Goal: Learn about a topic

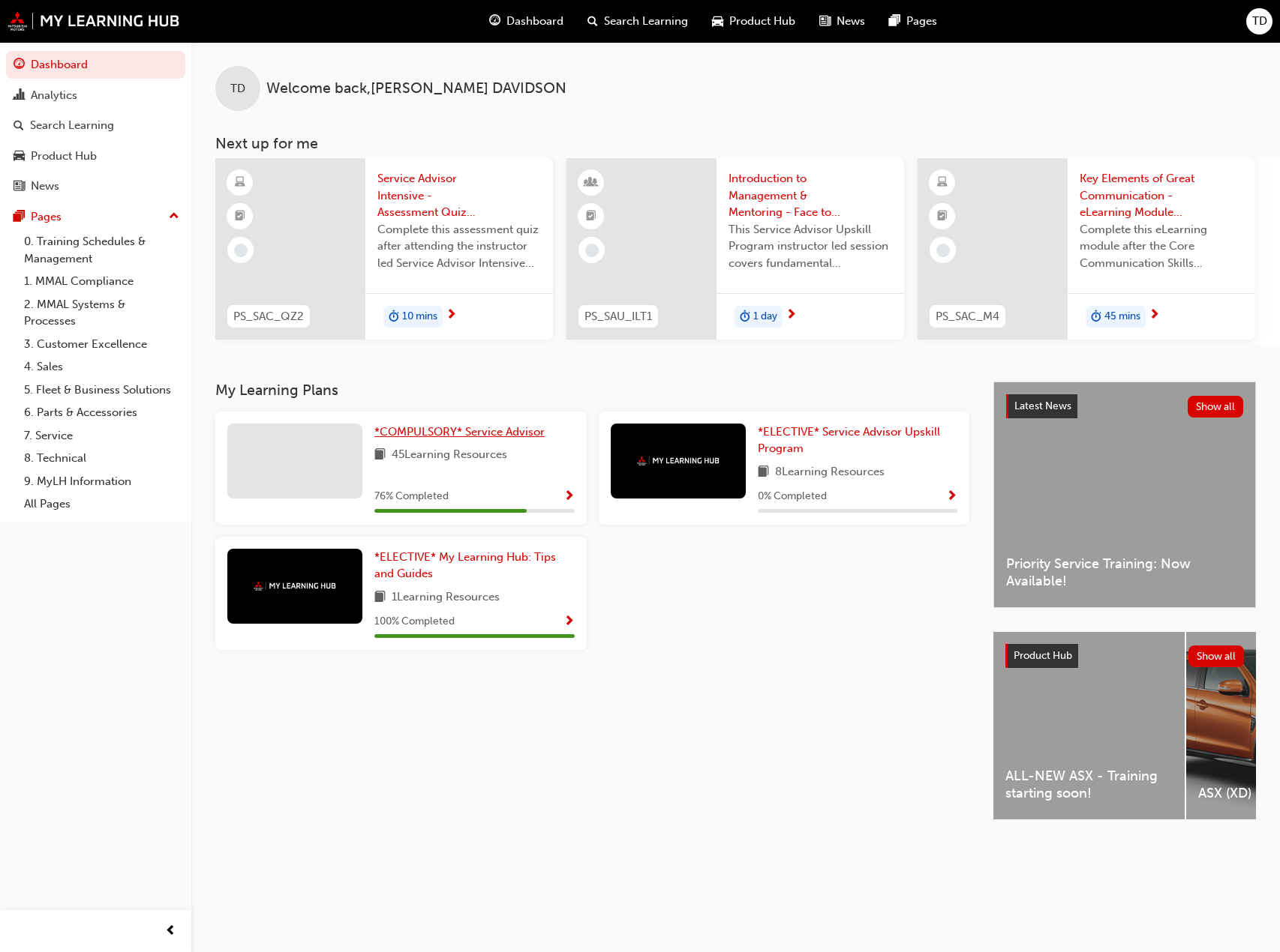
click at [413, 439] on span "*COMPULSORY* Service Advisor" at bounding box center [460, 431] width 171 height 14
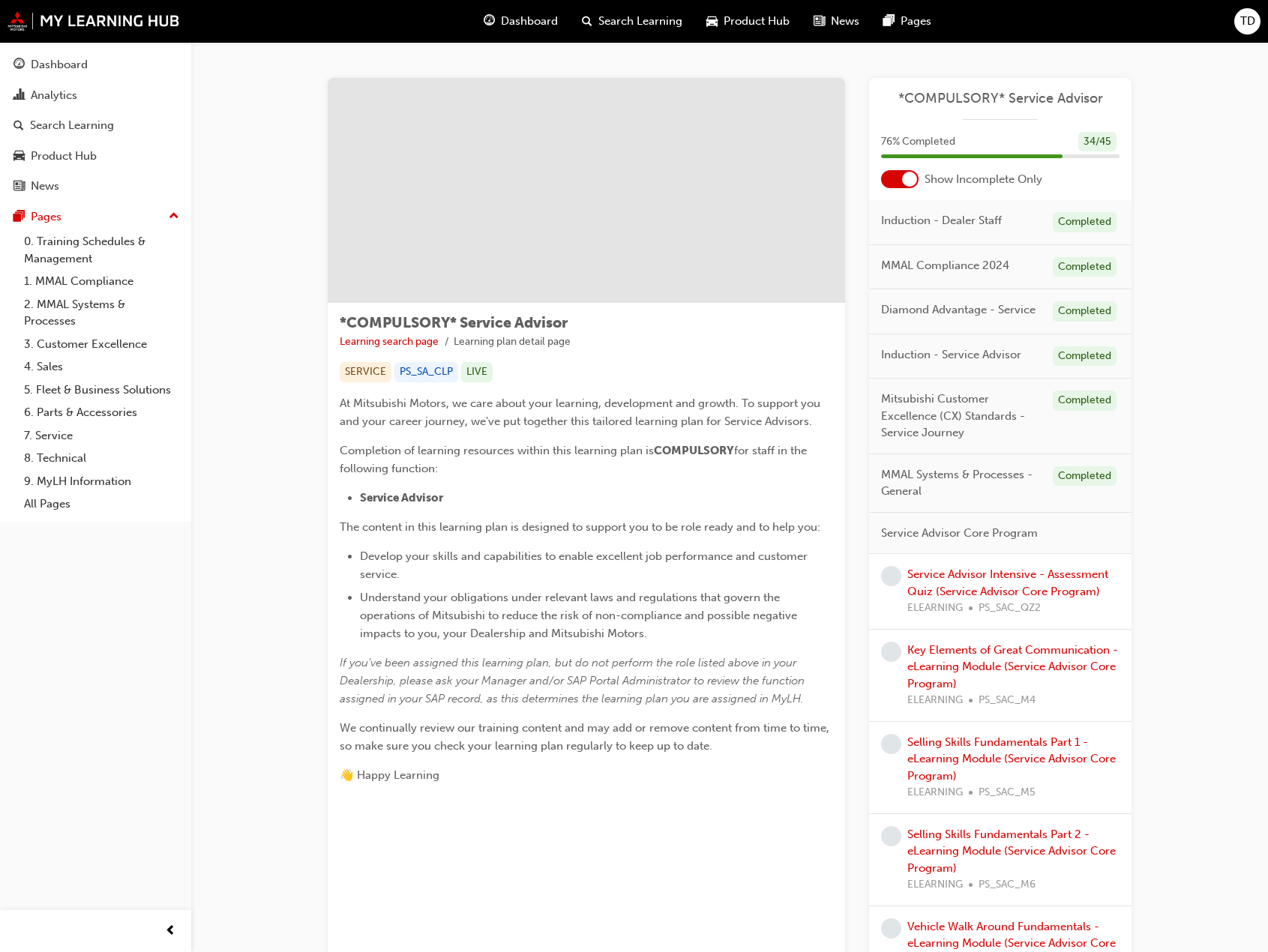
click at [503, 22] on span "Dashboard" at bounding box center [530, 21] width 57 height 17
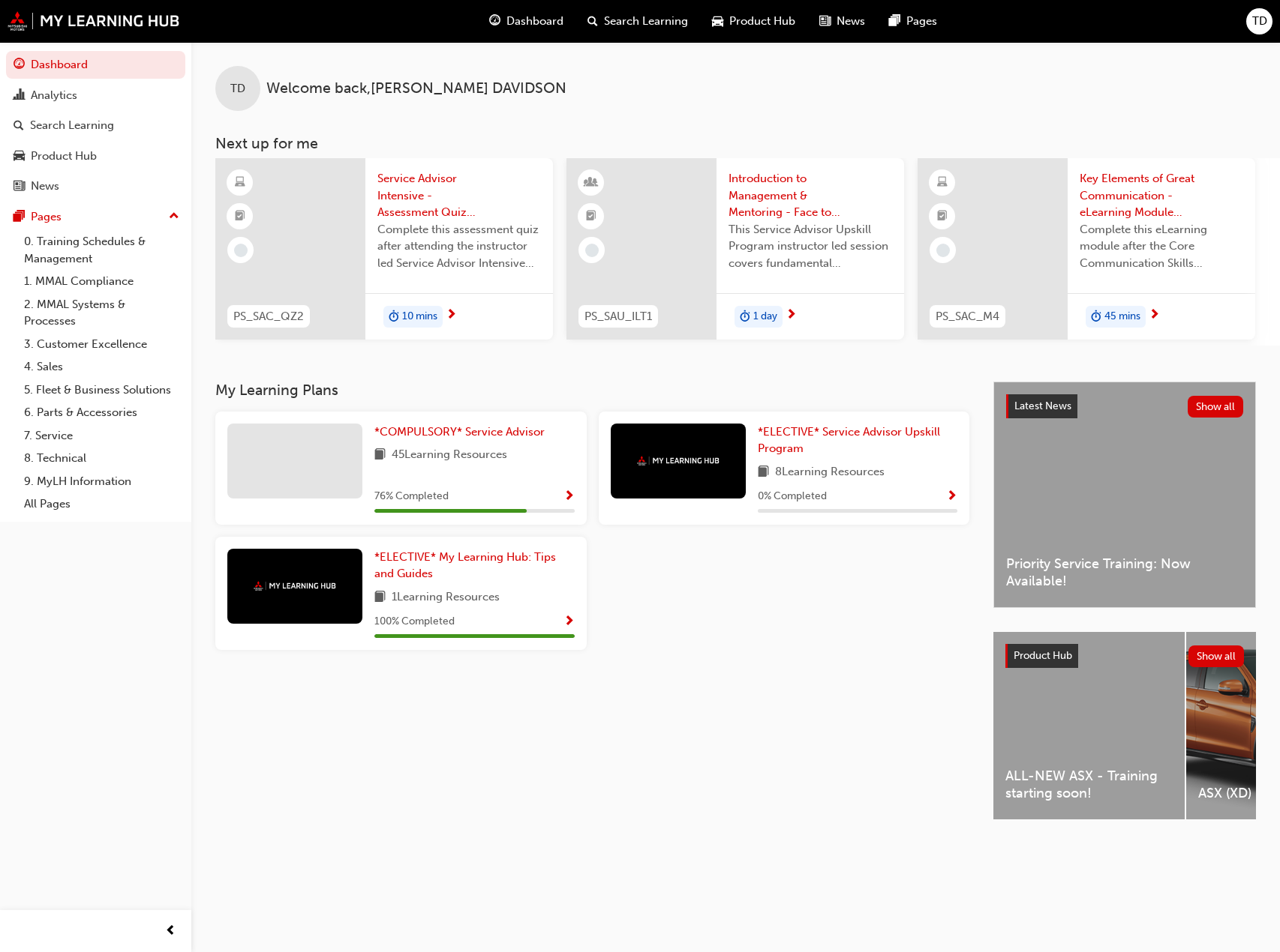
click at [571, 502] on span "Show Progress" at bounding box center [569, 497] width 11 height 14
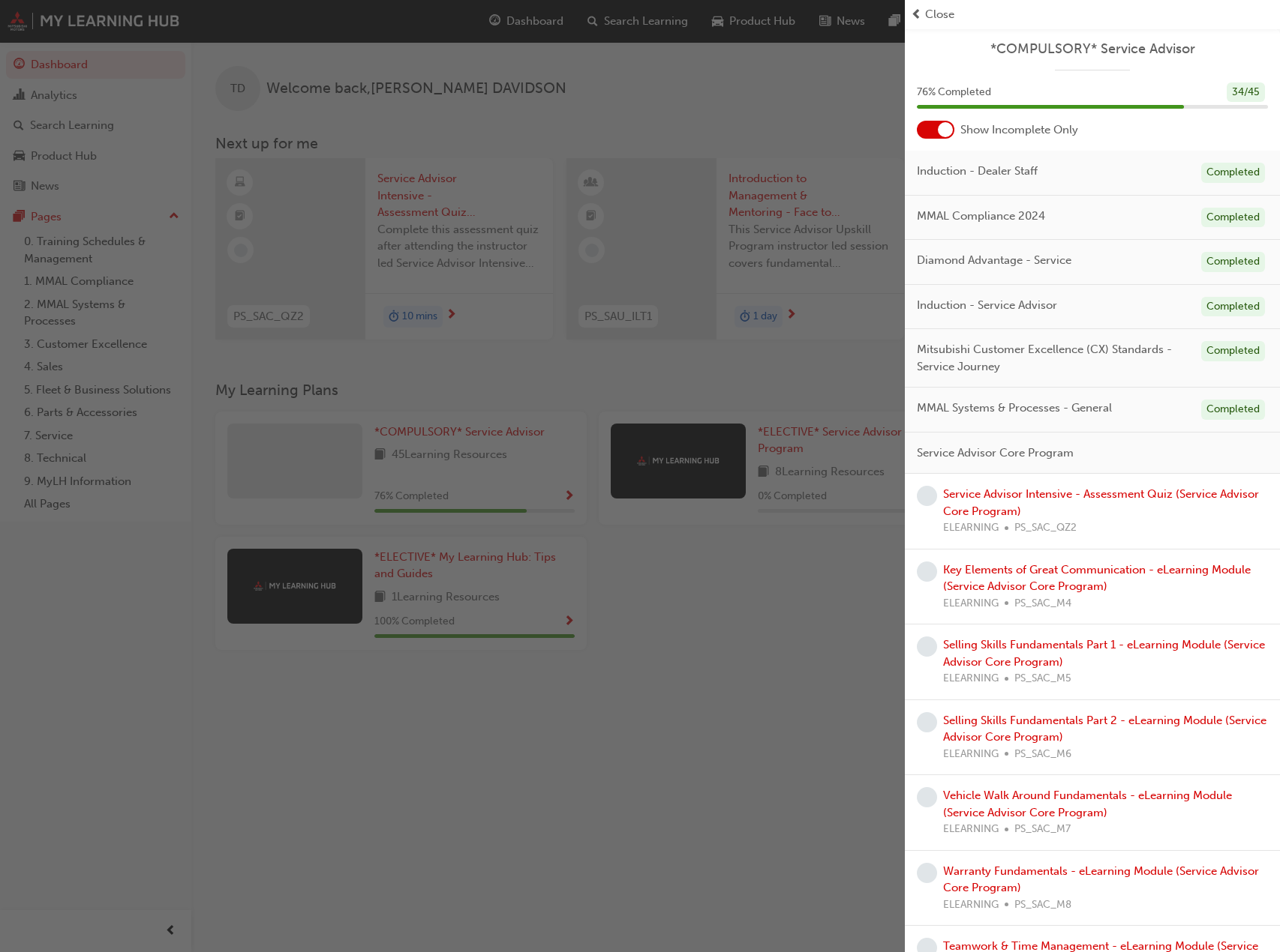
click at [1025, 450] on span "Service Advisor Core Program" at bounding box center [995, 452] width 157 height 17
click at [944, 132] on div at bounding box center [945, 129] width 15 height 15
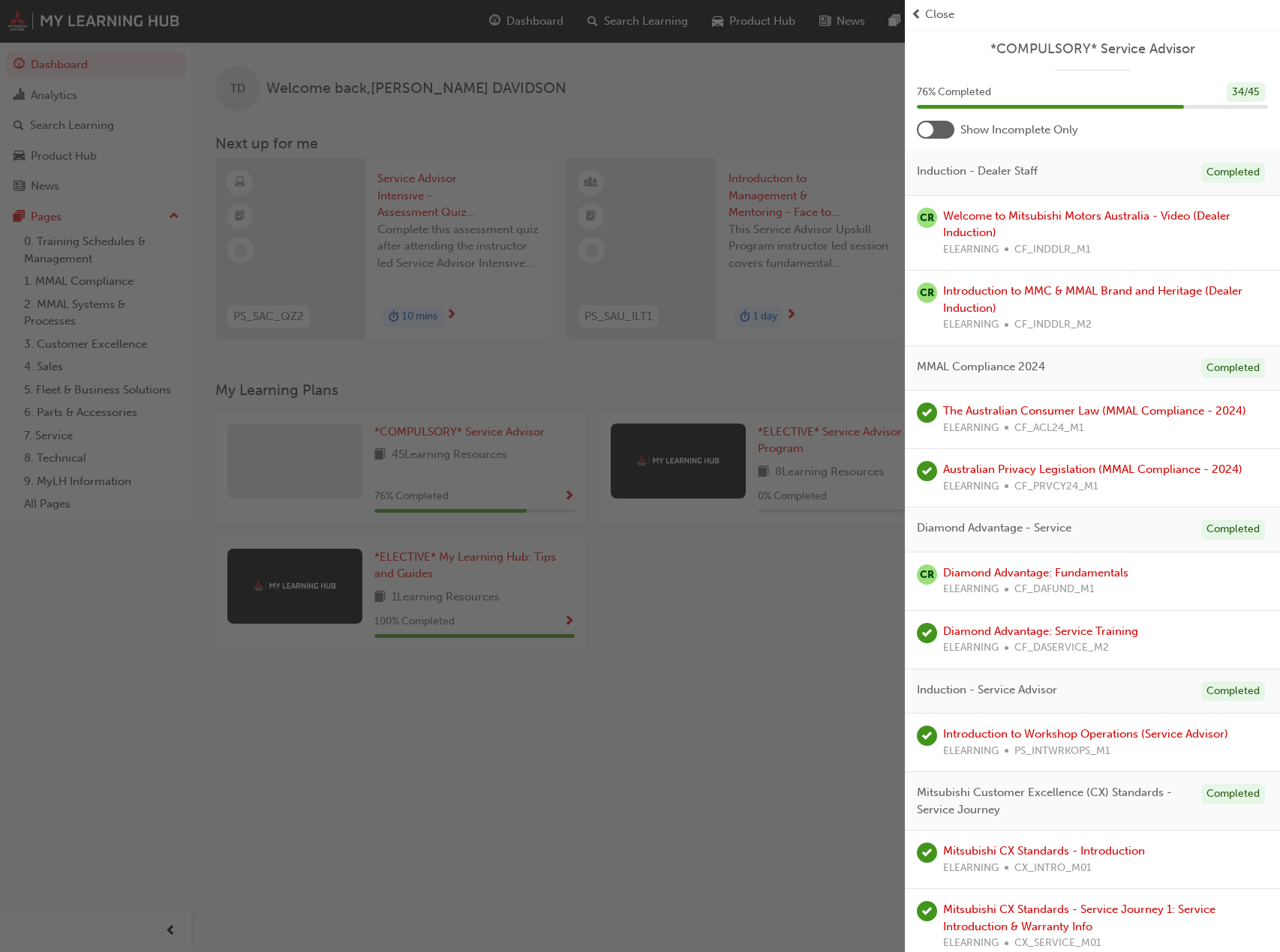
click at [935, 131] on div at bounding box center [935, 130] width 37 height 18
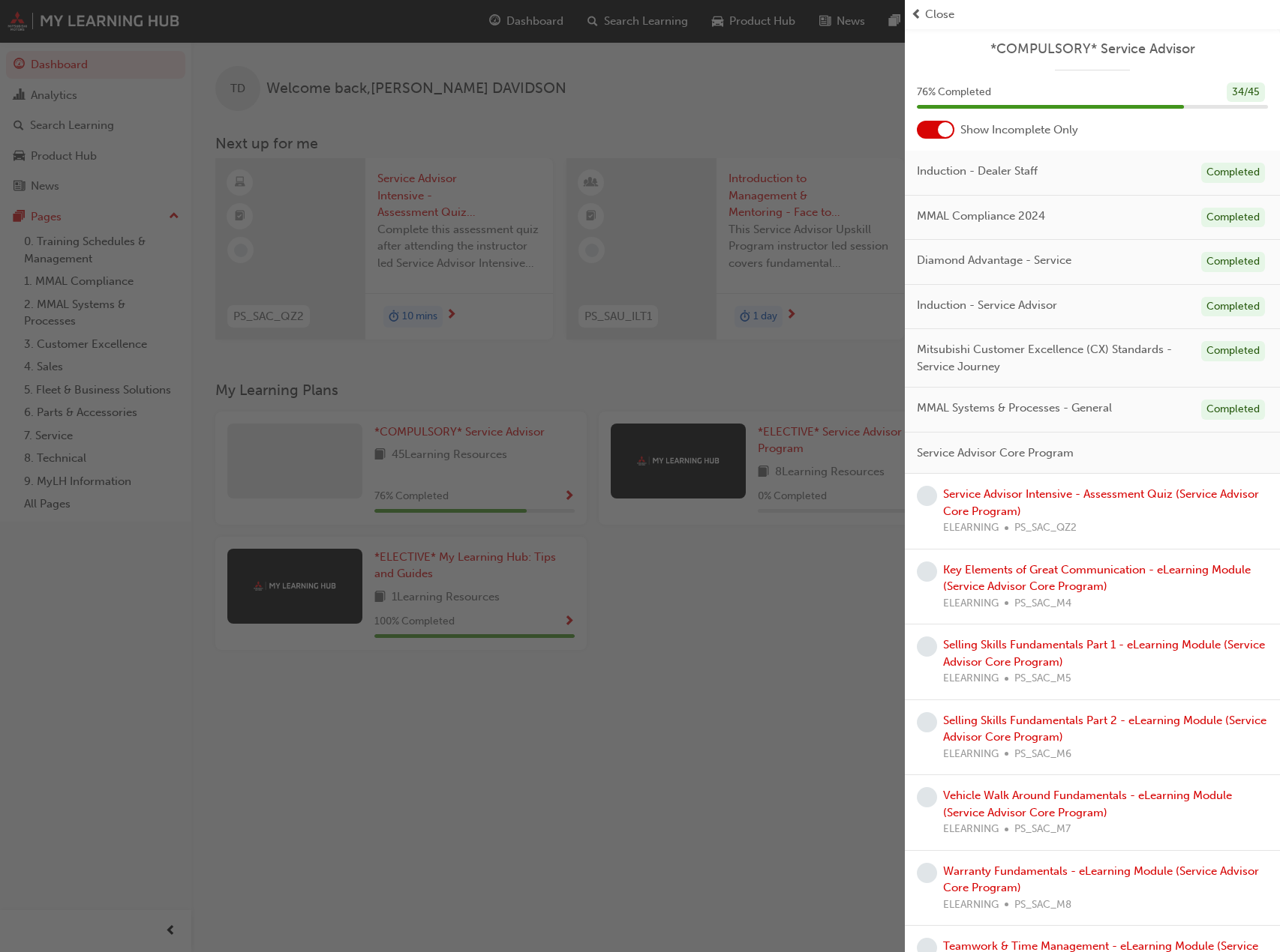
click at [939, 10] on span "Close" at bounding box center [939, 14] width 29 height 17
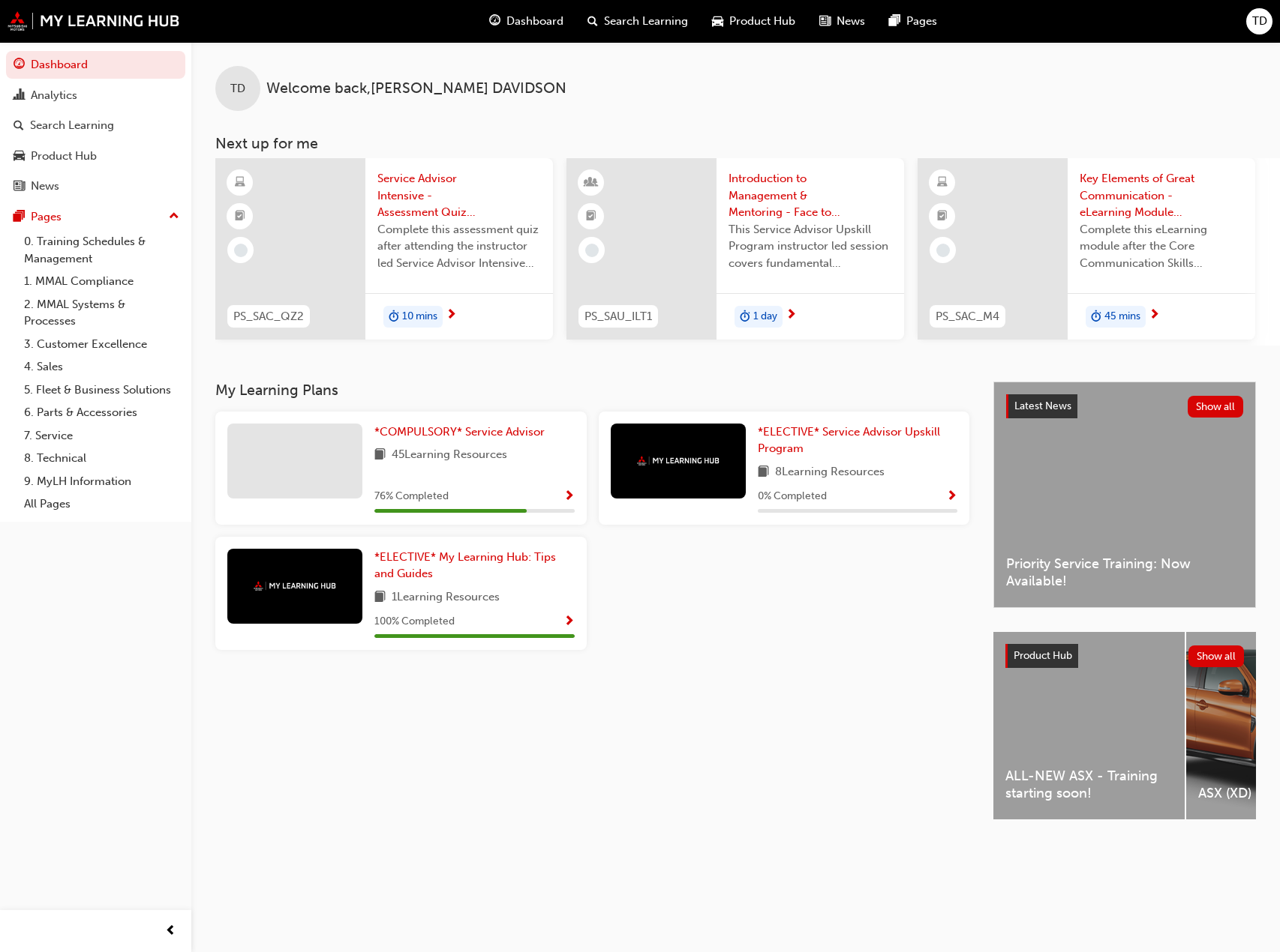
click at [961, 106] on div "TD Welcome back , [PERSON_NAME]" at bounding box center [735, 76] width 1088 height 69
